Goal: Check status: Check status

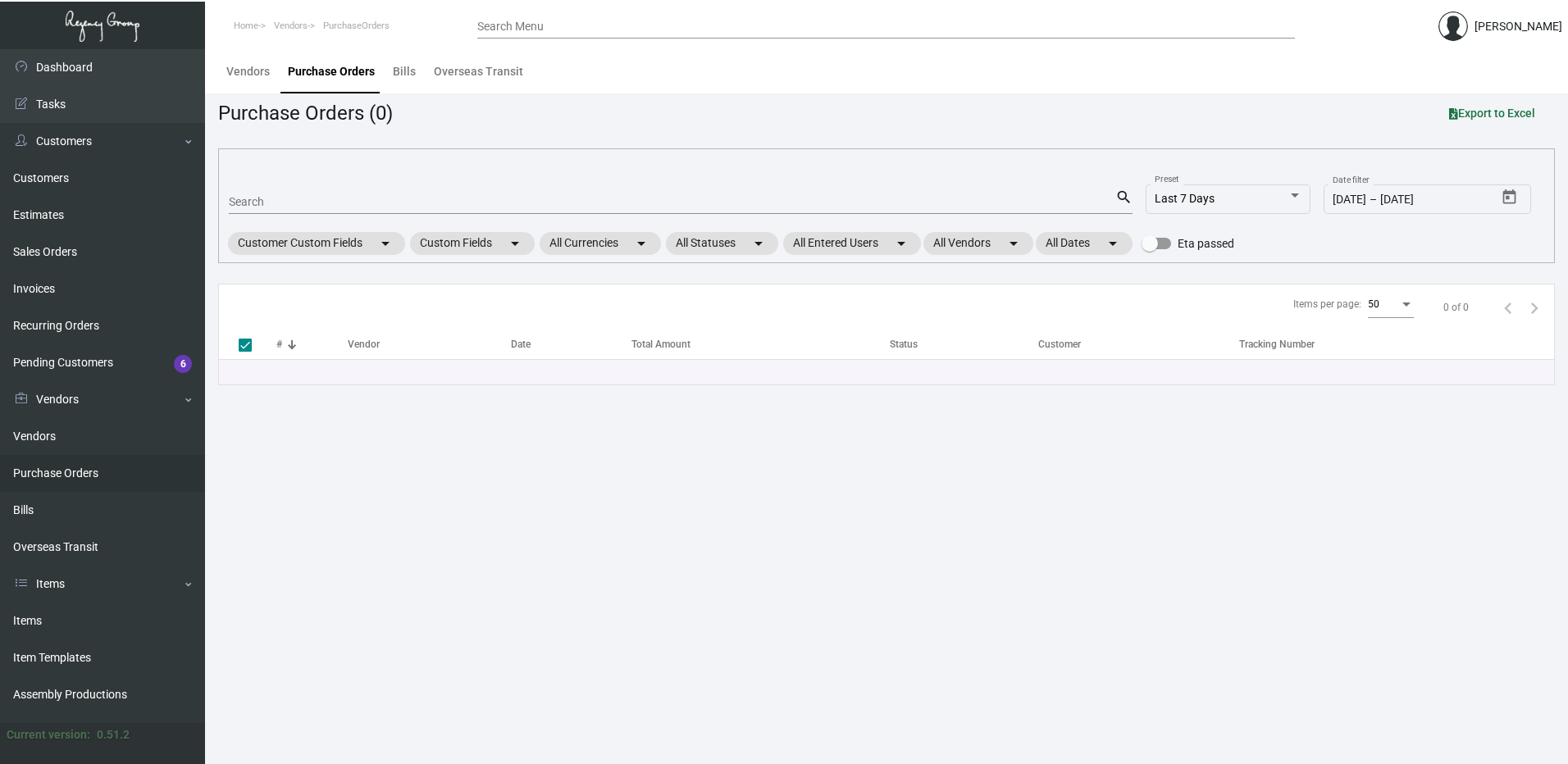
click at [441, 492] on main "Vendors Purchase Orders Bills Overseas Transit Purchase Orders (0) Export to Ex…" at bounding box center [885, 406] width 1363 height 715
click at [694, 502] on main "Vendors Purchase Orders Bills Overseas Transit Purchase Orders (0) Export to Ex…" at bounding box center [885, 406] width 1363 height 715
click at [664, 655] on main "Vendors Purchase Orders Bills Overseas Transit Purchase Orders (0) Export to Ex…" at bounding box center [885, 406] width 1363 height 715
click at [536, 688] on main "Vendors Purchase Orders Bills Overseas Transit Purchase Orders (0) Export to Ex…" at bounding box center [885, 406] width 1363 height 715
drag, startPoint x: 887, startPoint y: 483, endPoint x: 876, endPoint y: 468, distance: 18.6
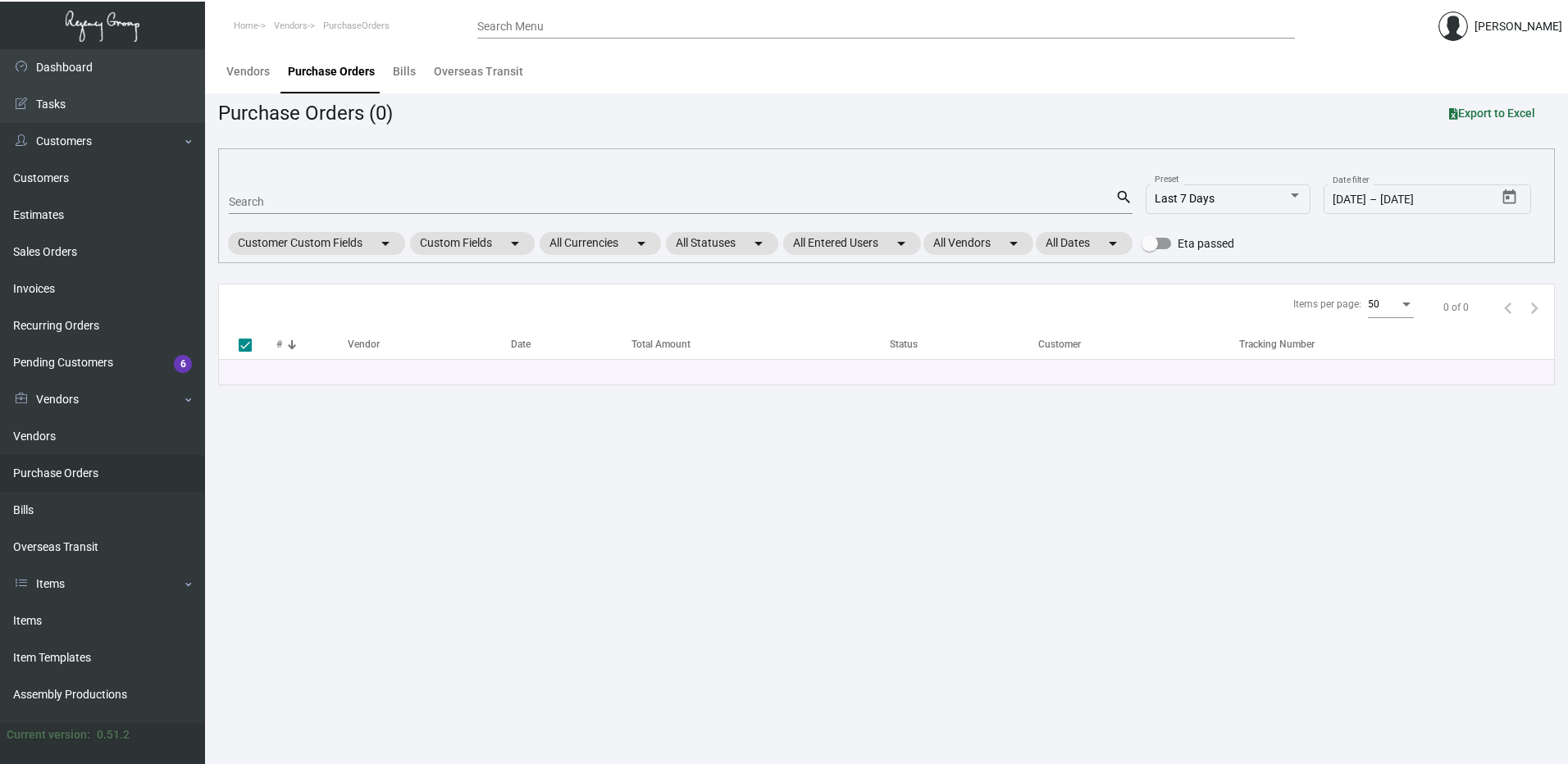
click at [885, 483] on main "Vendors Purchase Orders Bills Overseas Transit Purchase Orders (0) Export to Ex…" at bounding box center [885, 406] width 1363 height 715
click at [964, 480] on main "Vendors Purchase Orders Bills Overseas Transit Purchase Orders (0) Export to Ex…" at bounding box center [885, 406] width 1363 height 715
click at [764, 521] on main "Vendors Purchase Orders Bills Overseas Transit Purchase Orders (0) Export to Ex…" at bounding box center [885, 406] width 1363 height 715
click at [483, 459] on main "Vendors Purchase Orders Bills Overseas Transit Purchase Orders (0) Export to Ex…" at bounding box center [885, 406] width 1363 height 715
click at [854, 553] on main "Vendors Purchase Orders Bills Overseas Transit Purchase Orders (0) Export to Ex…" at bounding box center [885, 406] width 1363 height 715
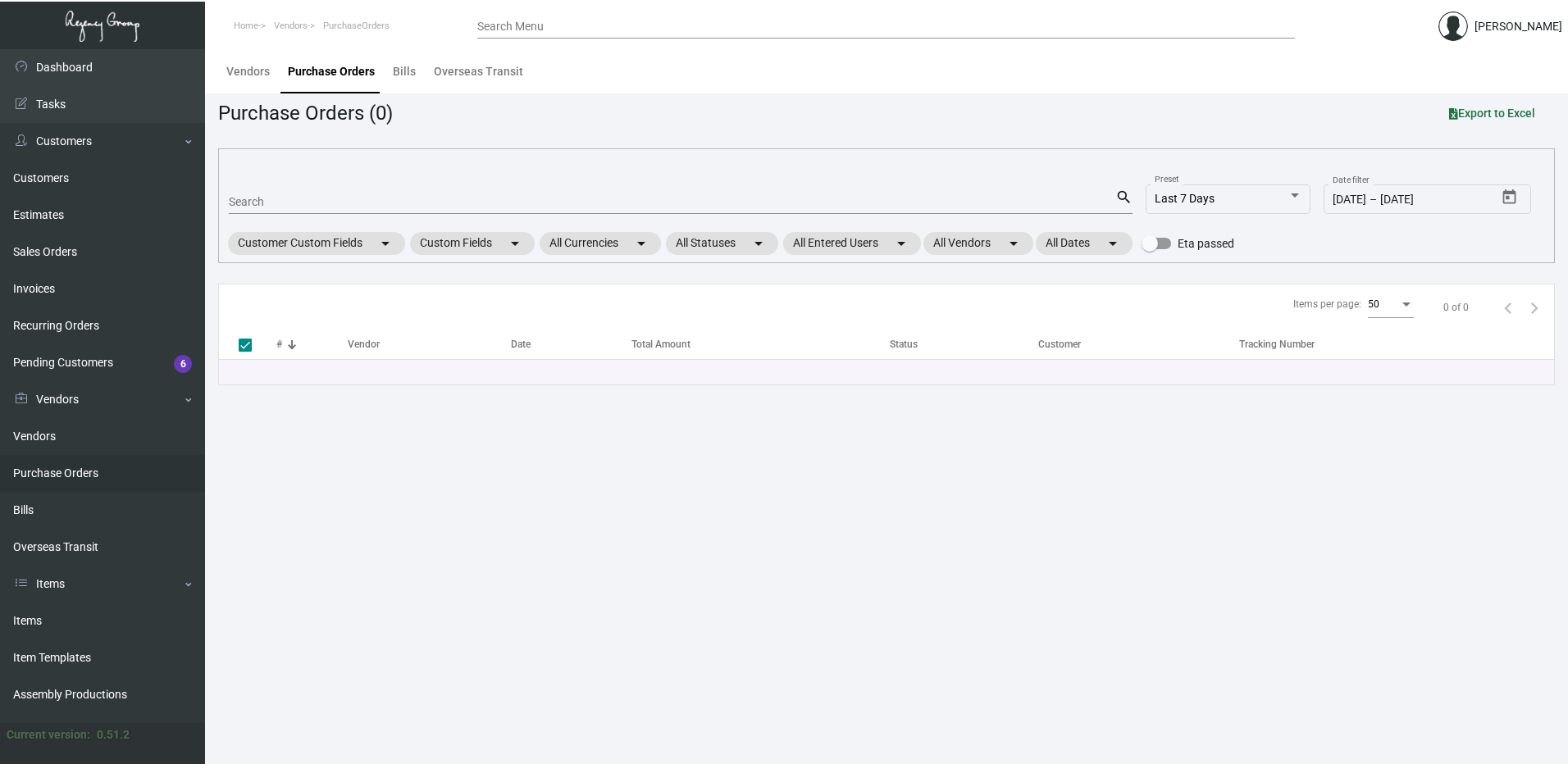
click at [871, 626] on main "Vendors Purchase Orders Bills Overseas Transit Purchase Orders (0) Export to Ex…" at bounding box center [885, 406] width 1363 height 715
drag, startPoint x: 563, startPoint y: 539, endPoint x: 628, endPoint y: 45, distance: 498.3
click at [573, 531] on main "Vendors Purchase Orders Bills Overseas Transit Purchase Orders (0) Export to Ex…" at bounding box center [885, 406] width 1363 height 715
click at [68, 457] on link "Purchase Orders" at bounding box center [102, 473] width 205 height 36
click at [50, 460] on link "Purchase Orders" at bounding box center [102, 473] width 205 height 36
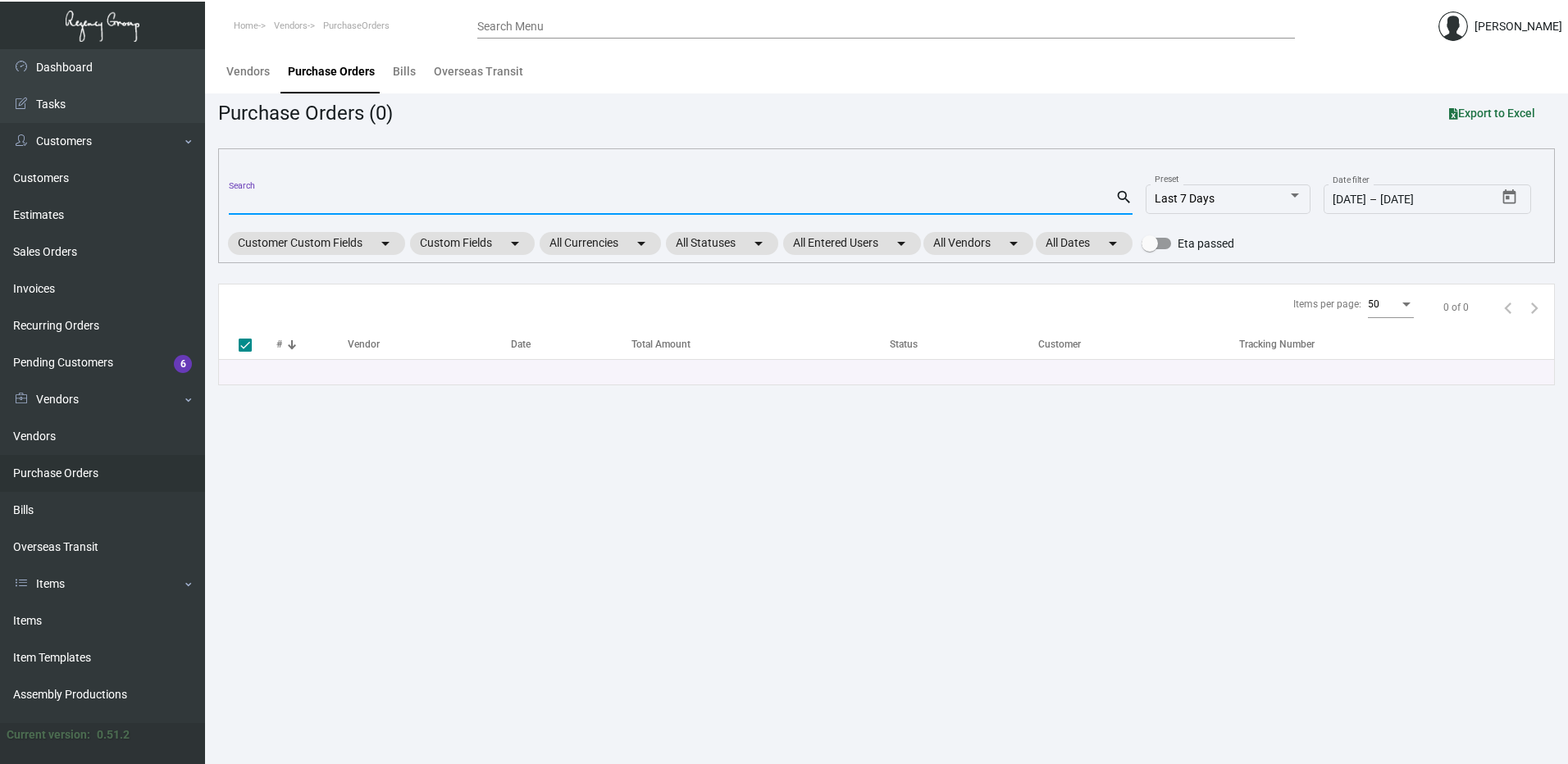
click at [270, 205] on input "Search" at bounding box center [671, 203] width 886 height 13
paste input "99902"
type input "99902"
checkbox input "false"
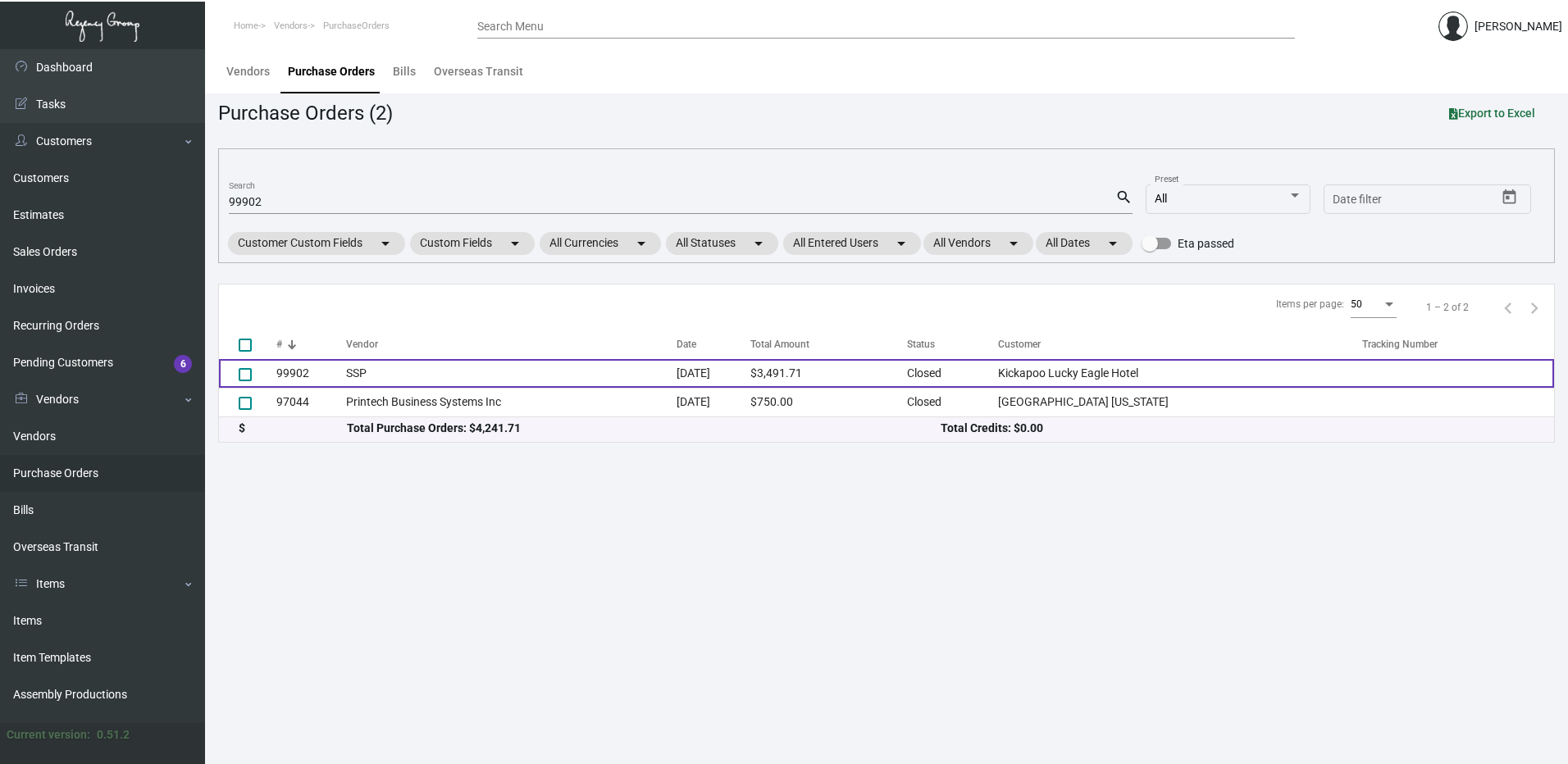
click at [607, 369] on td "SSP" at bounding box center [511, 373] width 330 height 29
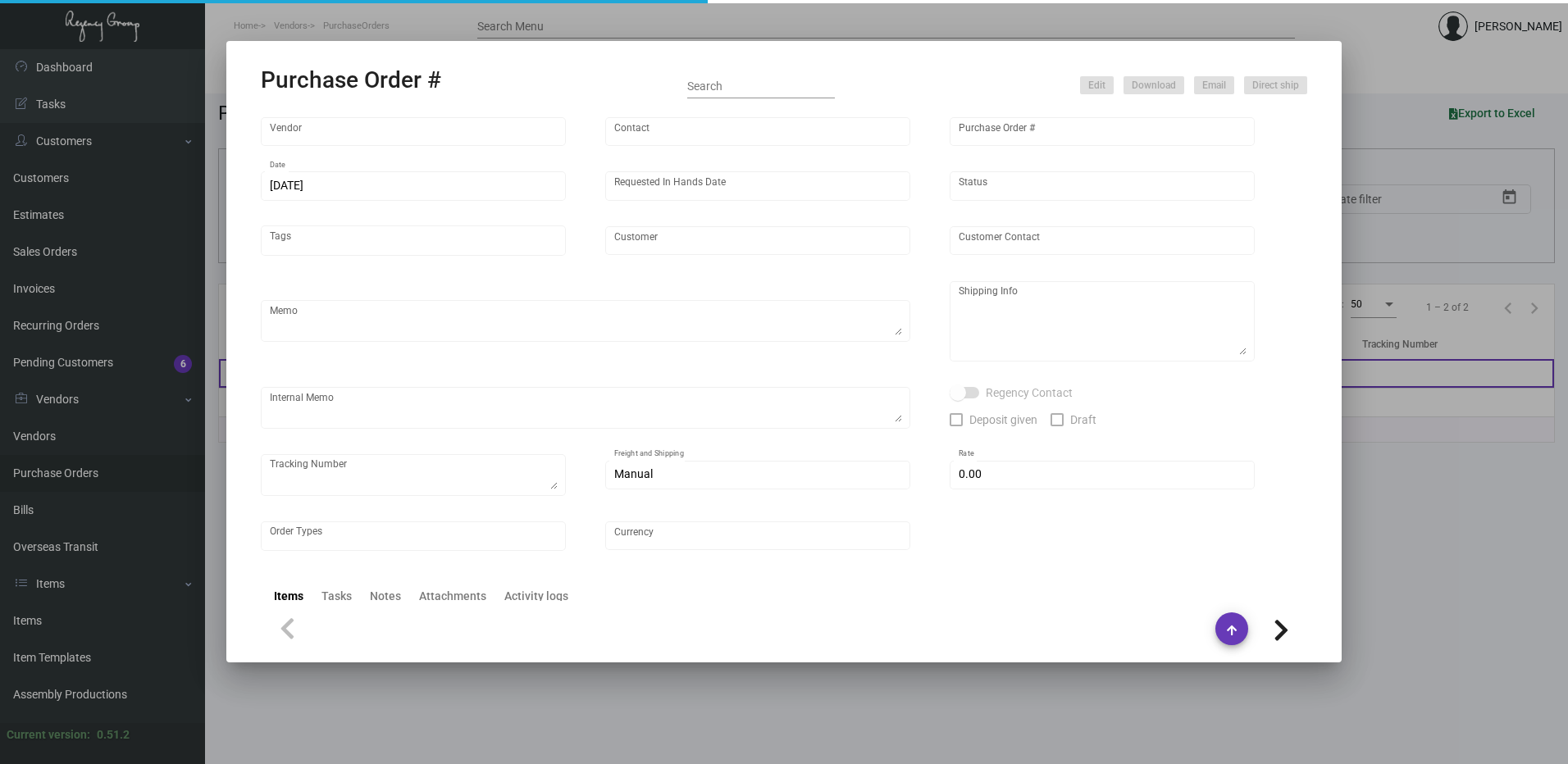
type input "SSP"
type input "[PERSON_NAME]"
type input "99902"
type input "[DATE]"
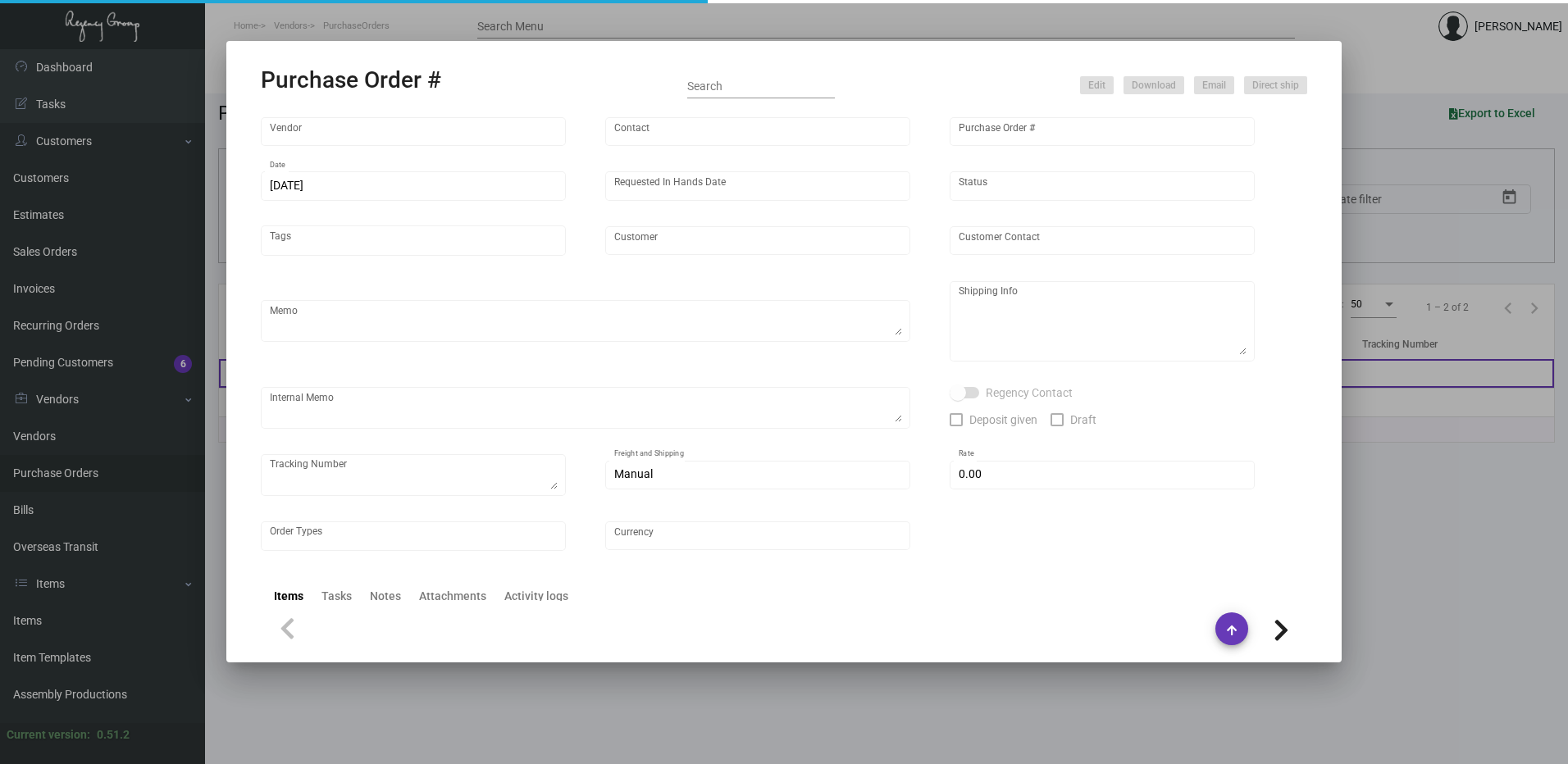
type input "Kickapoo Lucky Eagle Hotel"
type textarea "PLEASE SEND PDF PROOFS TO OUR ART TEAM ; [EMAIL_ADDRESS][DOMAIN_NAME] WITH ME I…"
type textarea "Regency Group LA - [PERSON_NAME] 10845 Vanowen [GEOGRAPHIC_DATA] US"
type textarea "7.25 - Proofs sent over; APPROVED. Shipped from SSP by UPS Ground TK#1Z1AY27603…"
checkbox input "true"
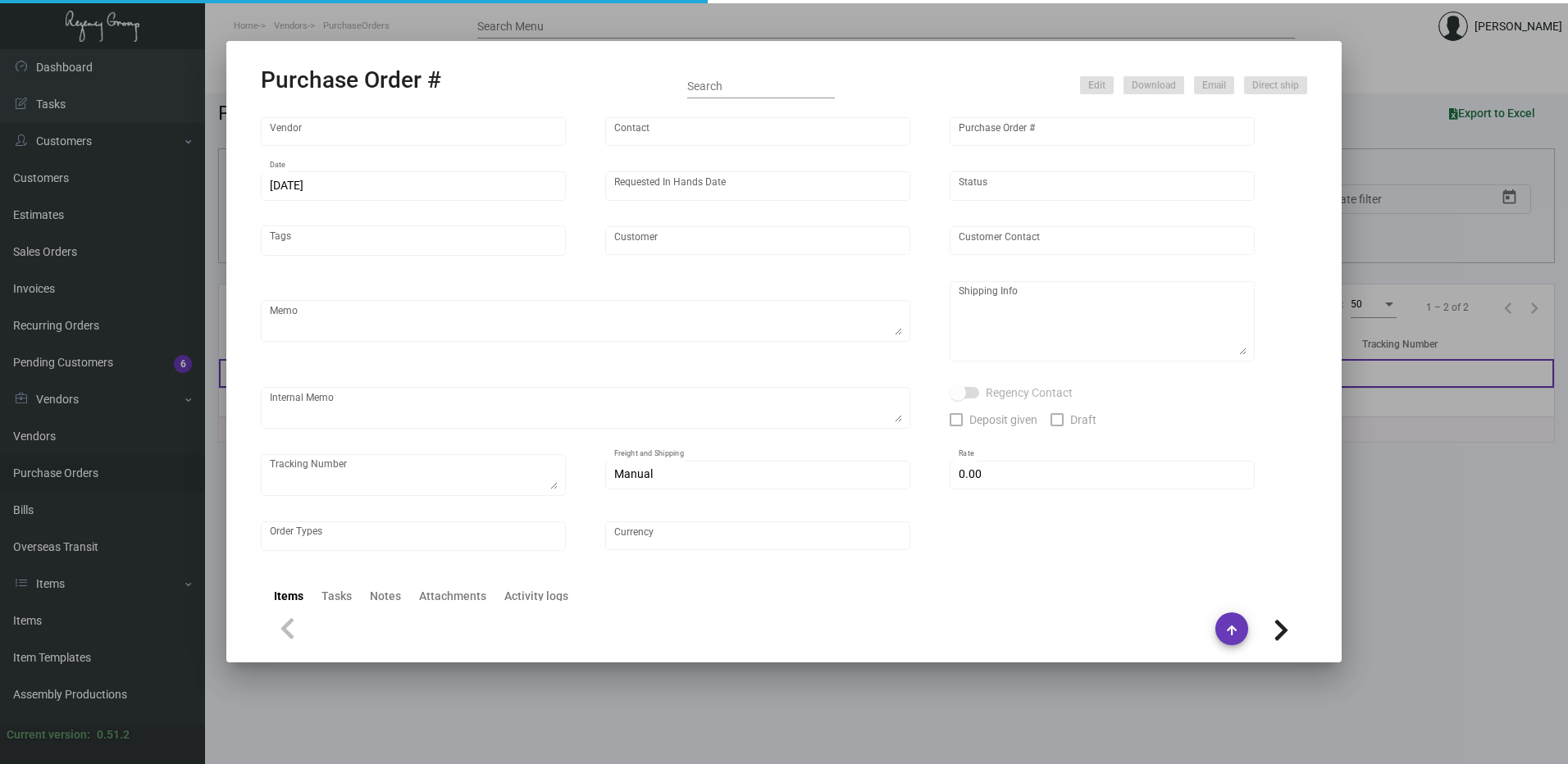
type input "$ 0.00"
type input "United States Dollar $"
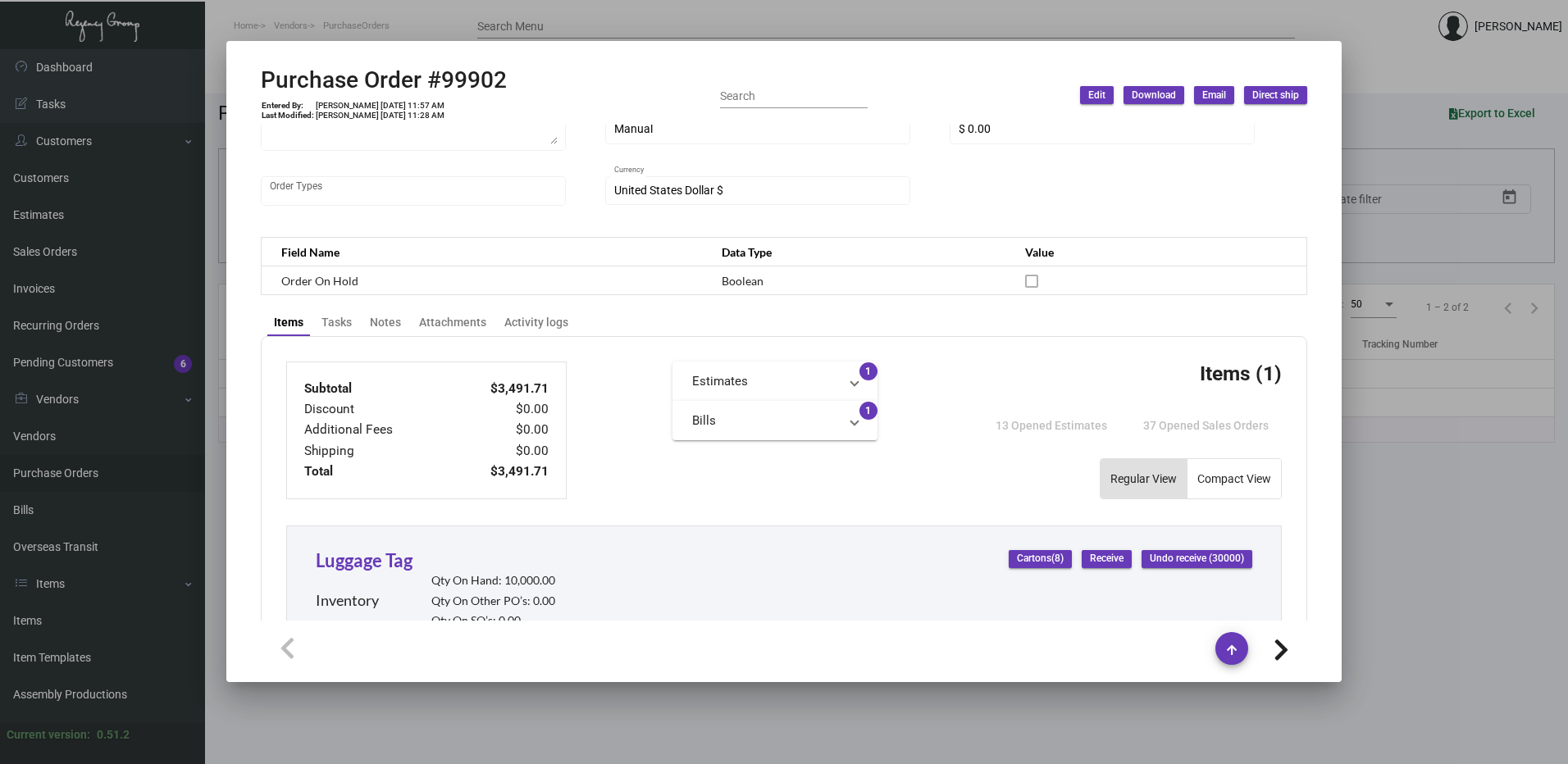
scroll to position [328, 0]
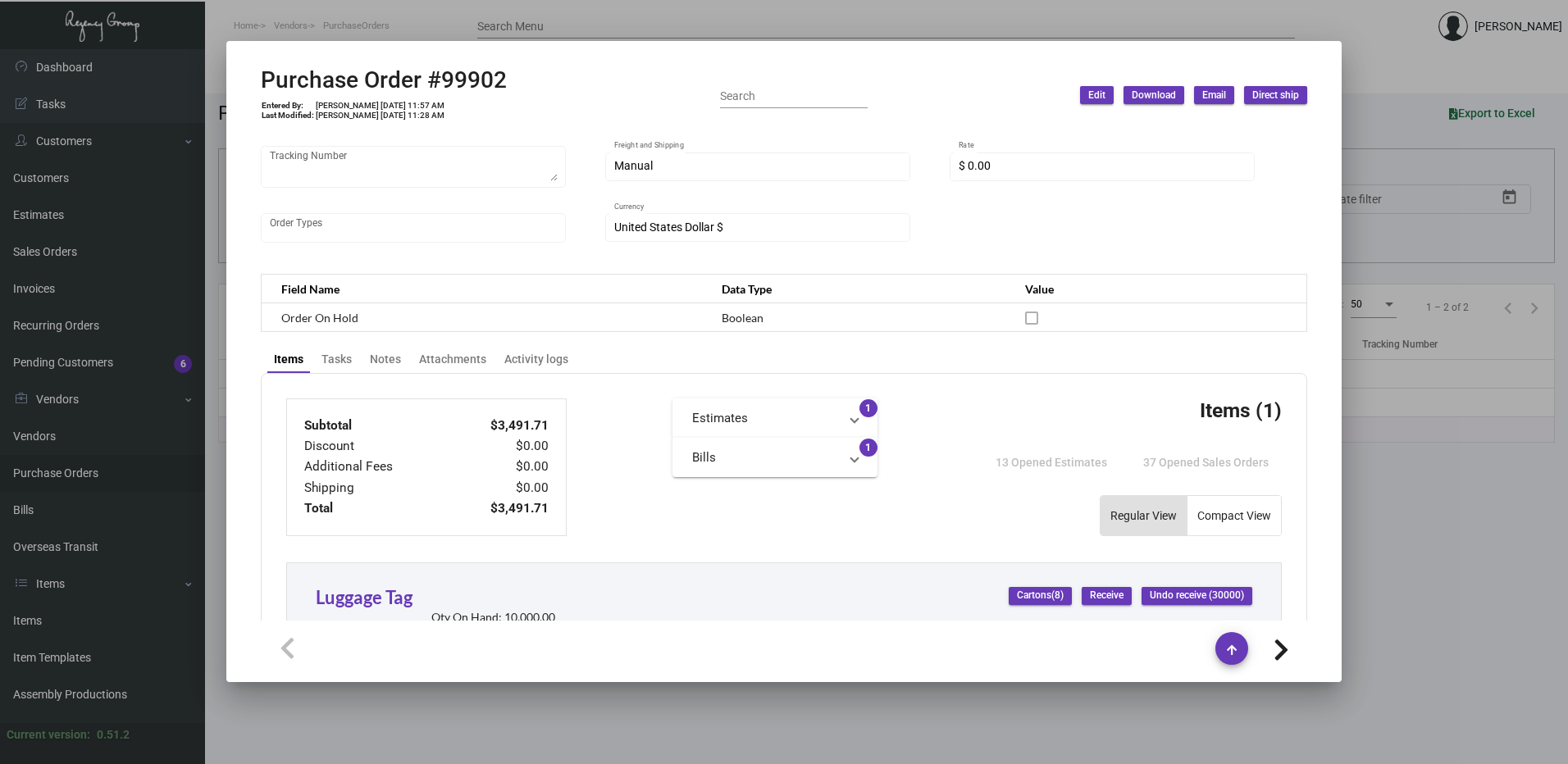
click at [489, 78] on h2 "Purchase Order #99902" at bounding box center [384, 80] width 246 height 28
copy h2 "99902"
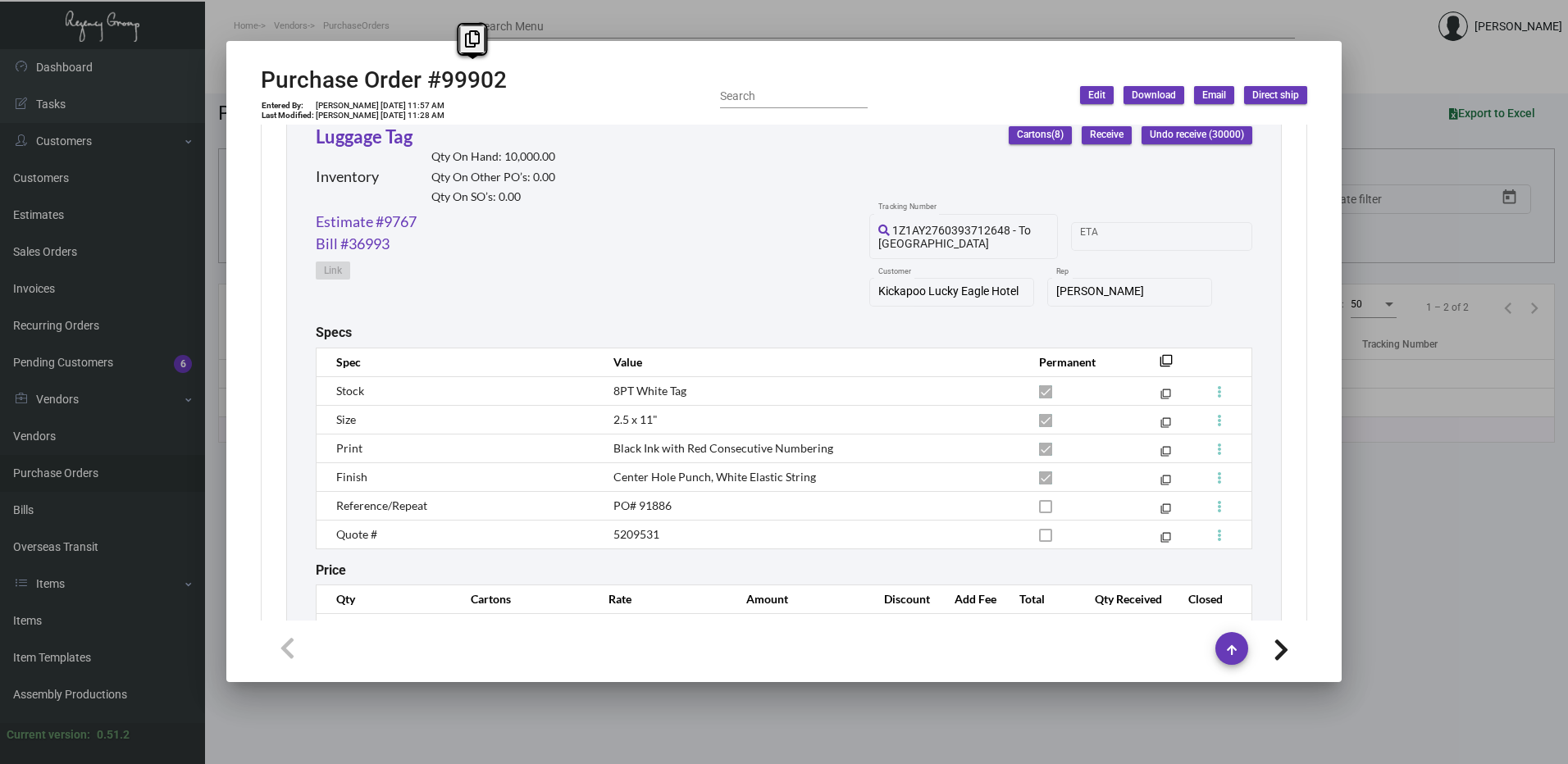
scroll to position [867, 0]
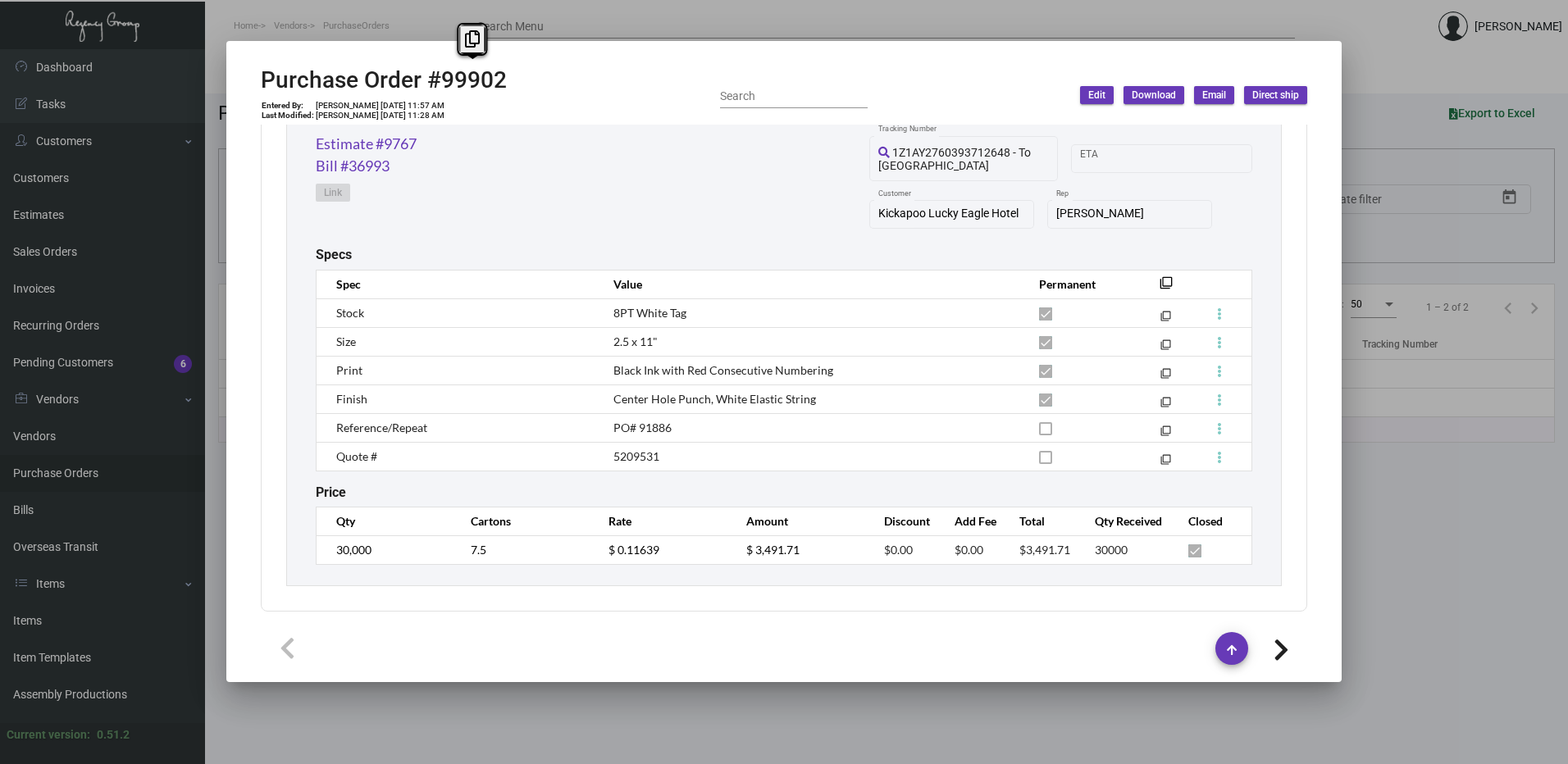
click at [595, 198] on div "Estimate #9767 Bill #36993 Link 1Z1AY2760393712648 - To LA Warehouse Tracking N…" at bounding box center [784, 189] width 936 height 114
click at [81, 18] on div at bounding box center [784, 382] width 1568 height 764
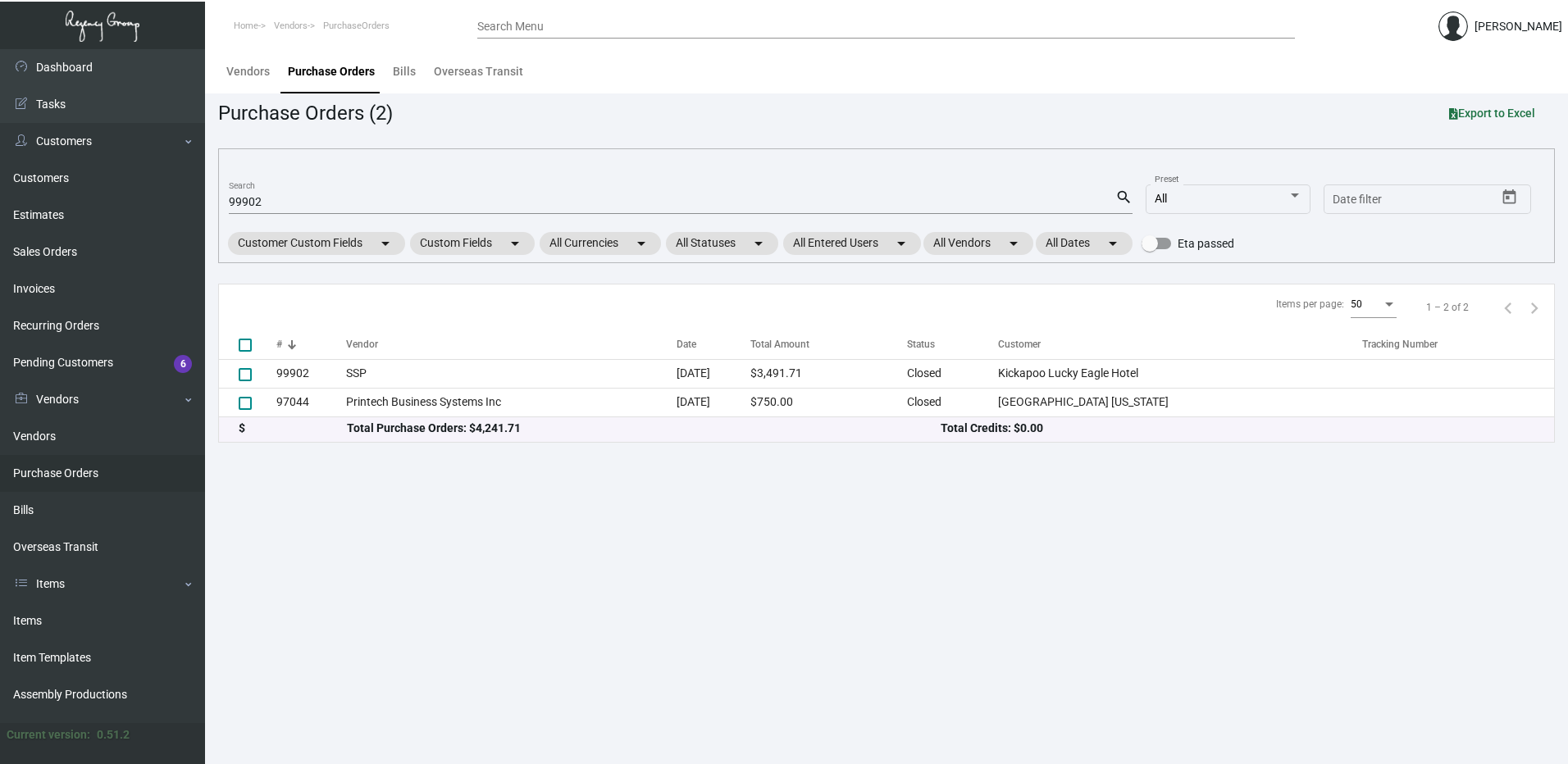
click at [107, 26] on link at bounding box center [102, 26] width 205 height 49
